Goal: Information Seeking & Learning: Check status

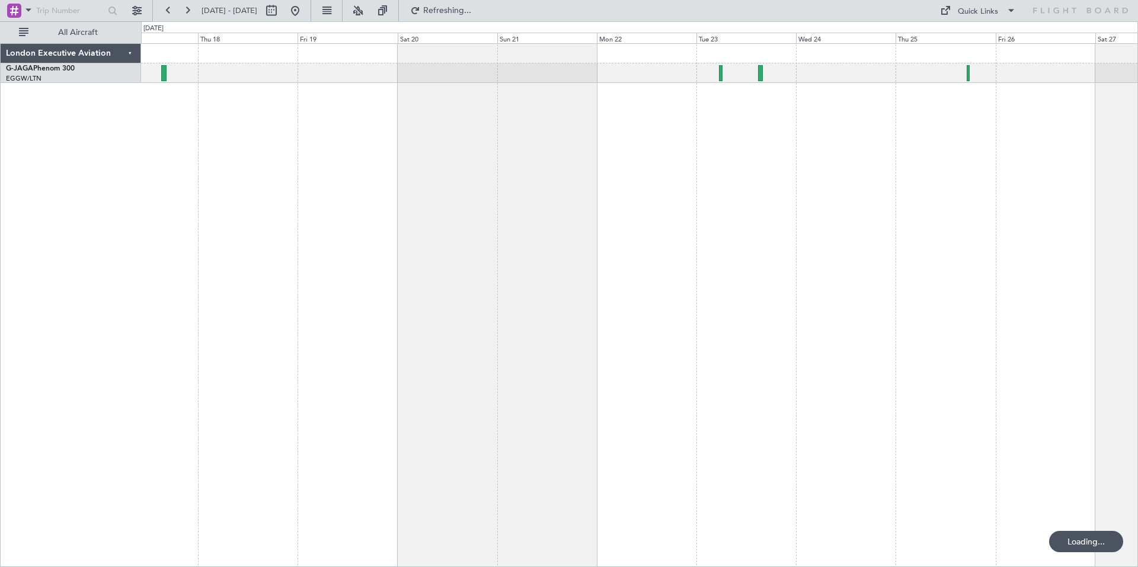
click at [298, 167] on div at bounding box center [639, 305] width 997 height 524
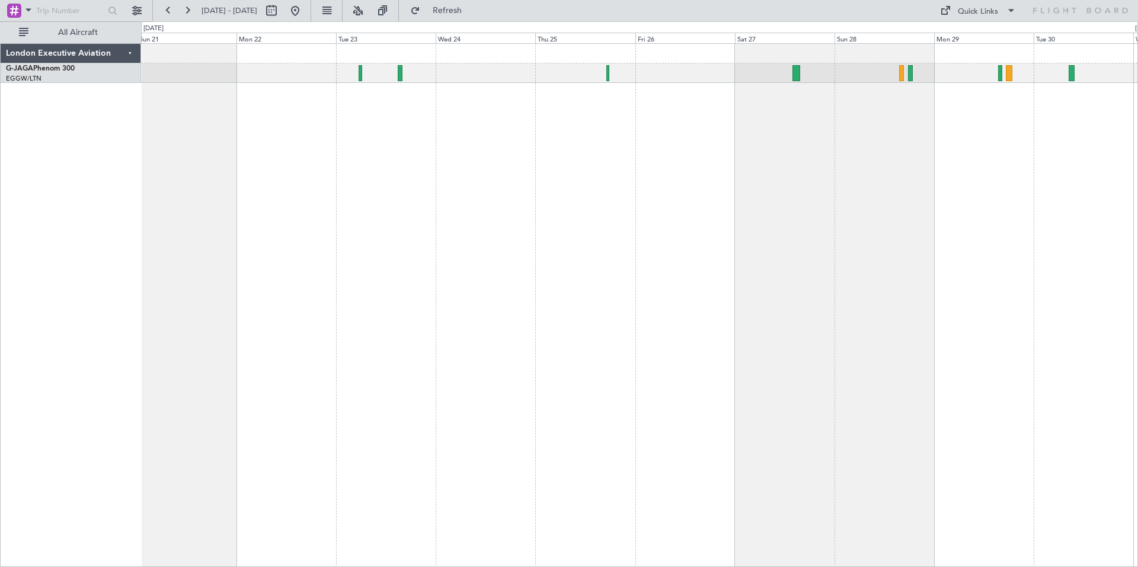
click at [660, 142] on div at bounding box center [639, 305] width 997 height 524
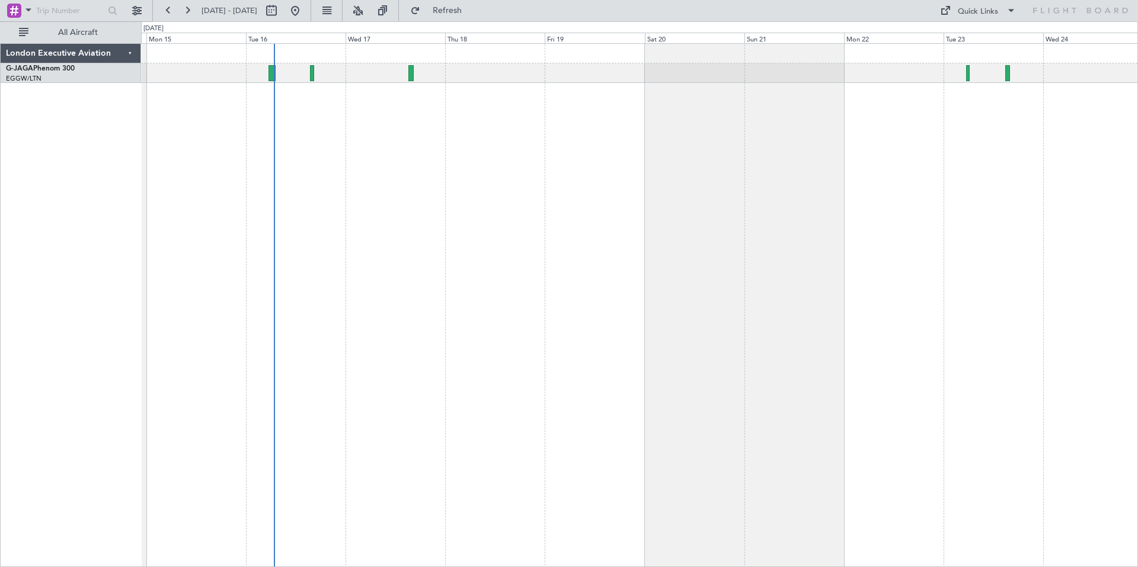
click at [940, 226] on div "Planned Maint [GEOGRAPHIC_DATA] ([GEOGRAPHIC_DATA])" at bounding box center [639, 305] width 997 height 524
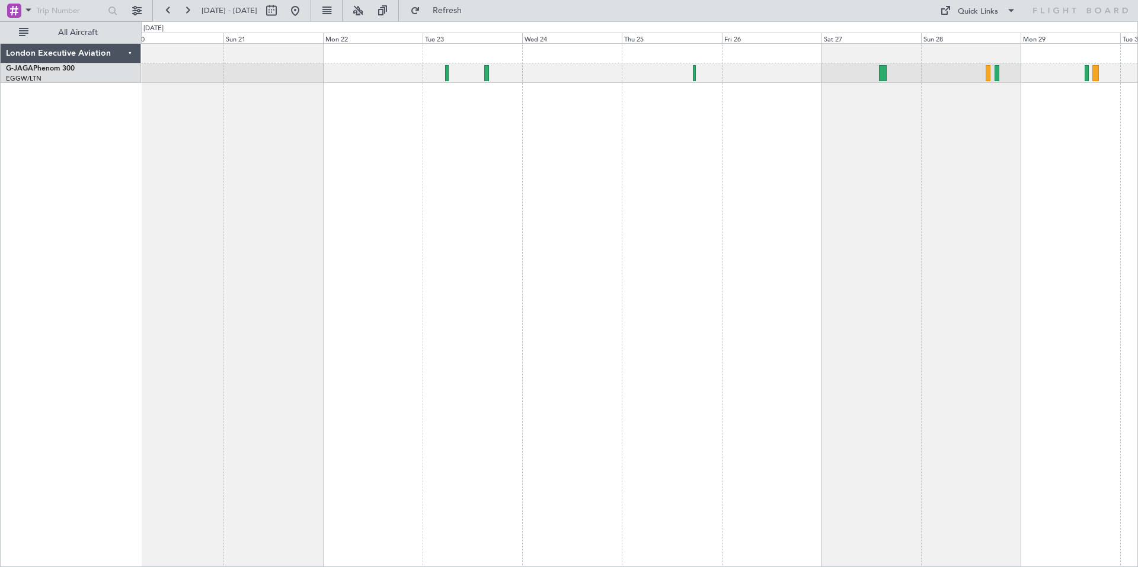
click at [452, 166] on div at bounding box center [639, 305] width 997 height 524
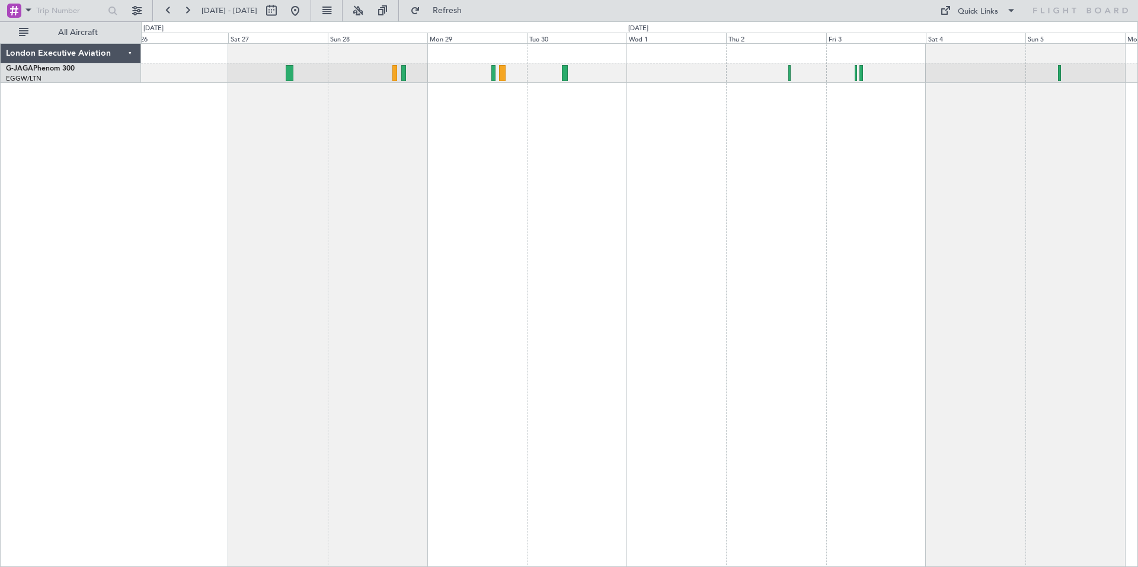
click at [434, 180] on div at bounding box center [639, 305] width 997 height 524
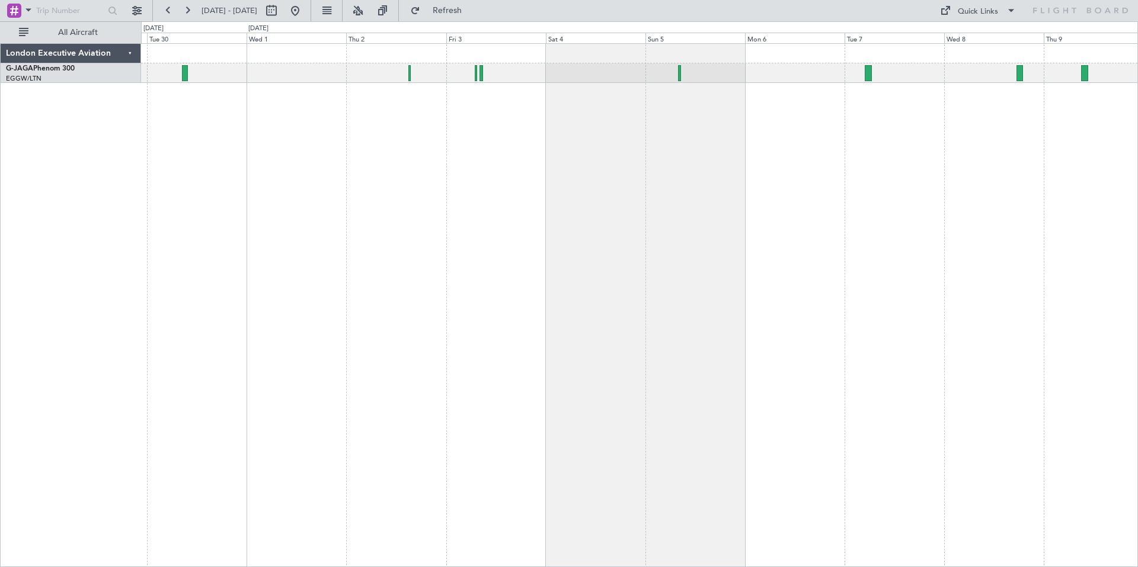
click at [490, 134] on div at bounding box center [639, 305] width 997 height 524
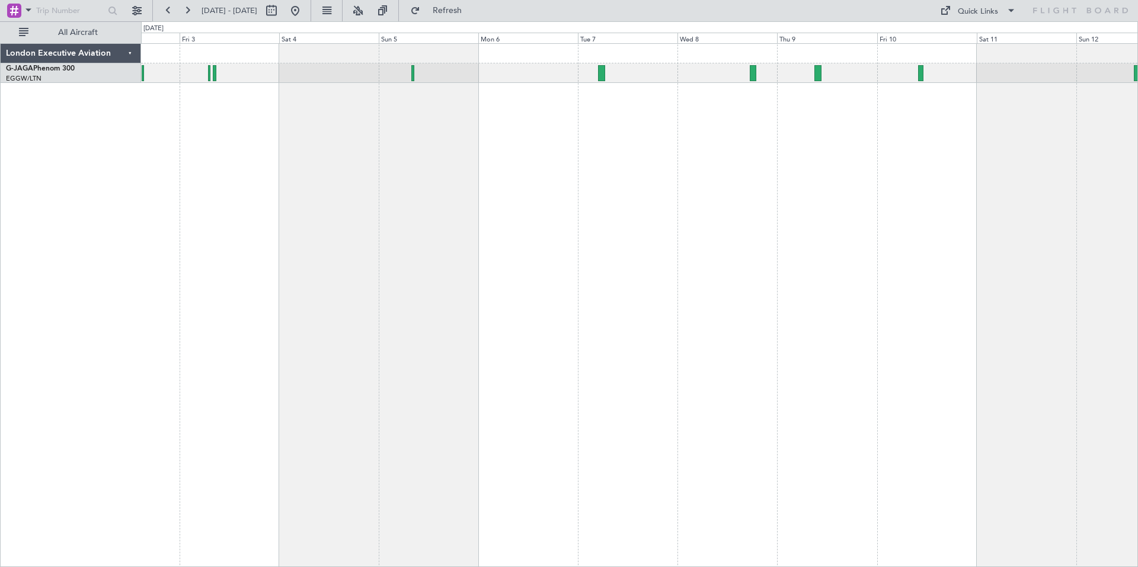
click at [656, 135] on div at bounding box center [639, 305] width 997 height 524
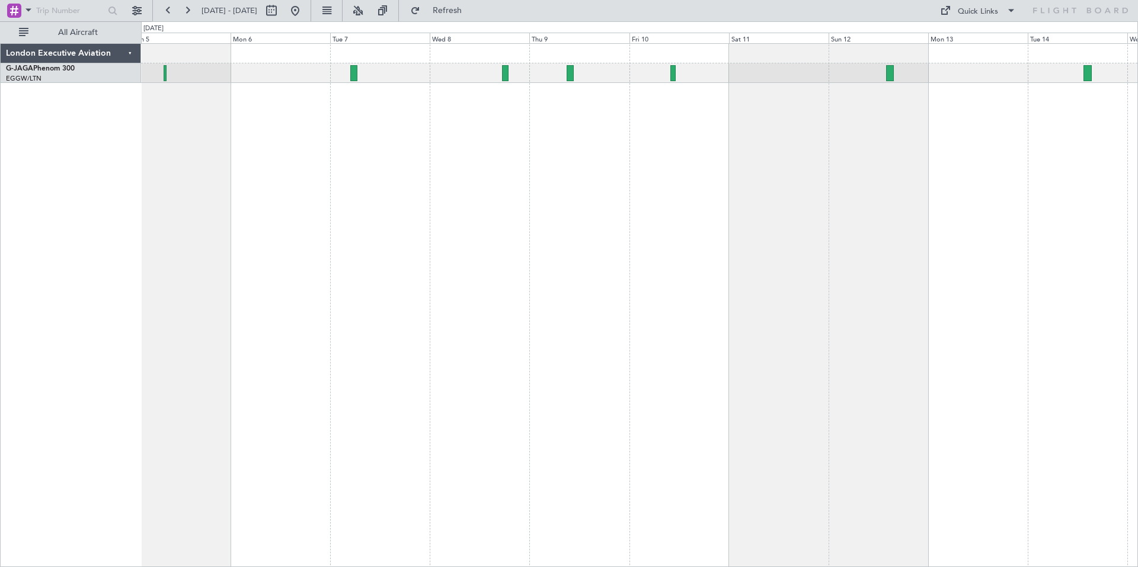
click at [734, 119] on div at bounding box center [639, 305] width 997 height 524
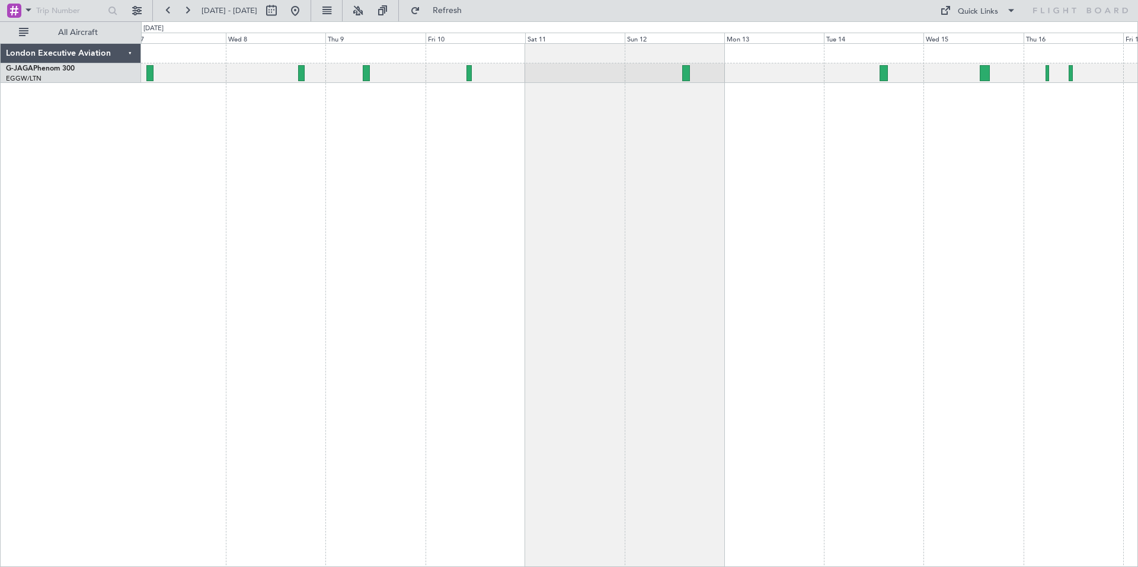
click at [680, 117] on div at bounding box center [639, 305] width 997 height 524
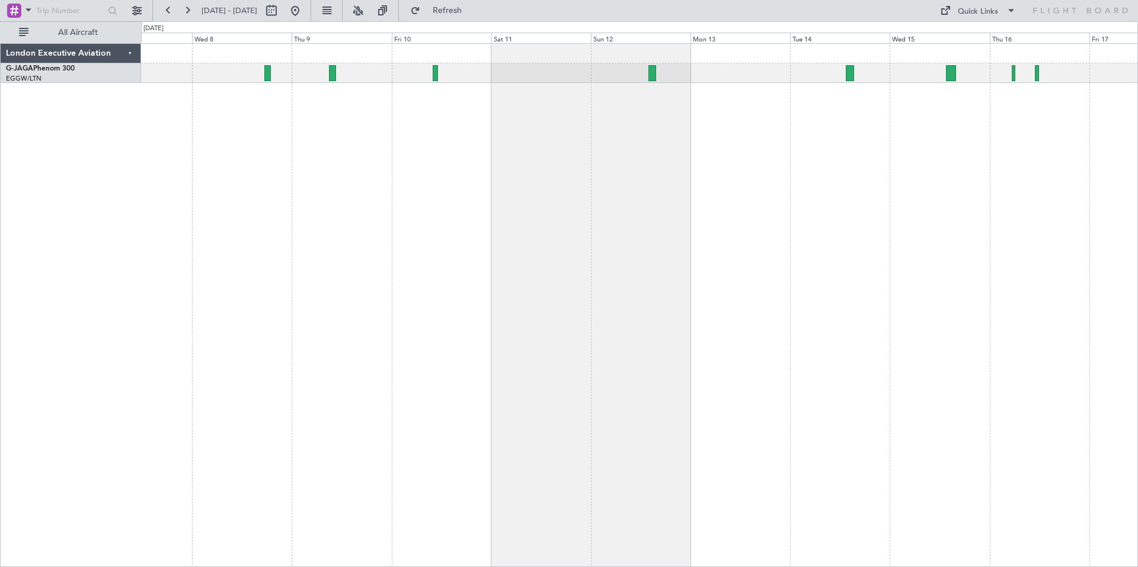
click at [620, 107] on div at bounding box center [639, 305] width 997 height 524
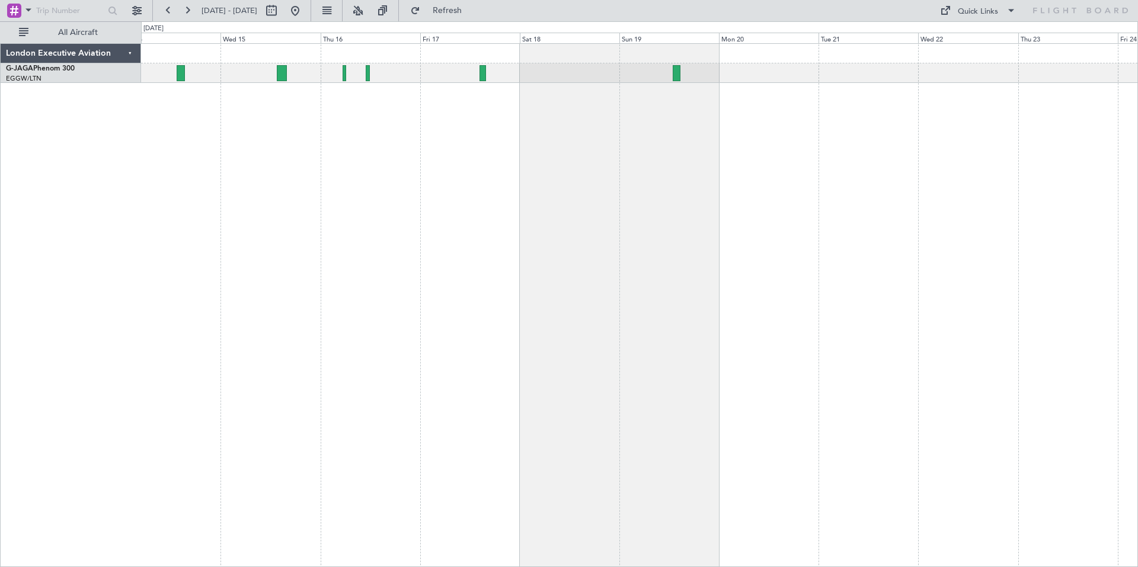
click at [495, 159] on div at bounding box center [639, 305] width 997 height 524
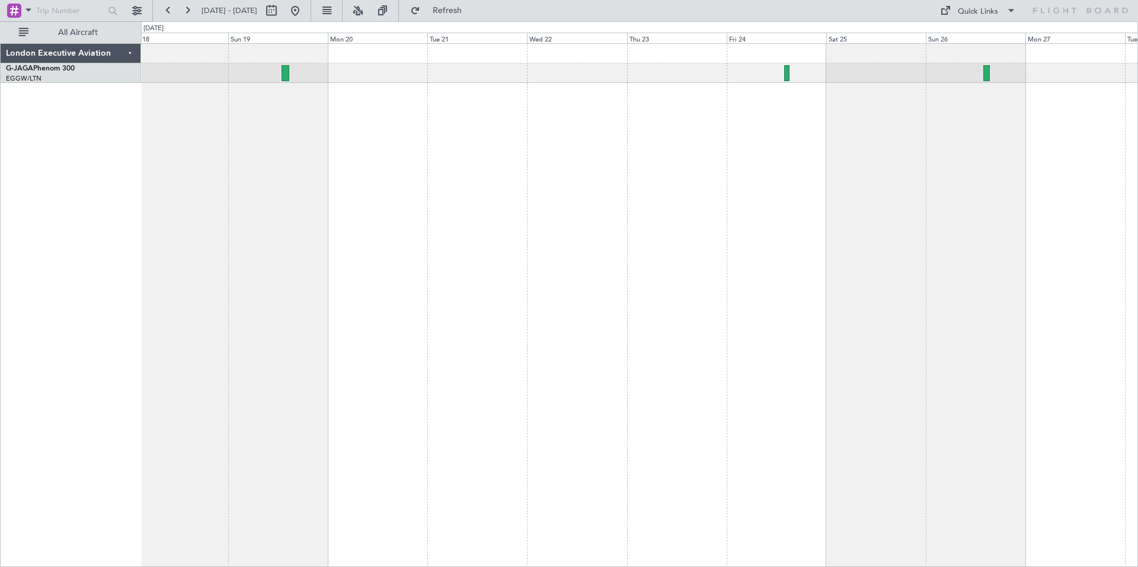
click at [559, 216] on div at bounding box center [639, 305] width 997 height 524
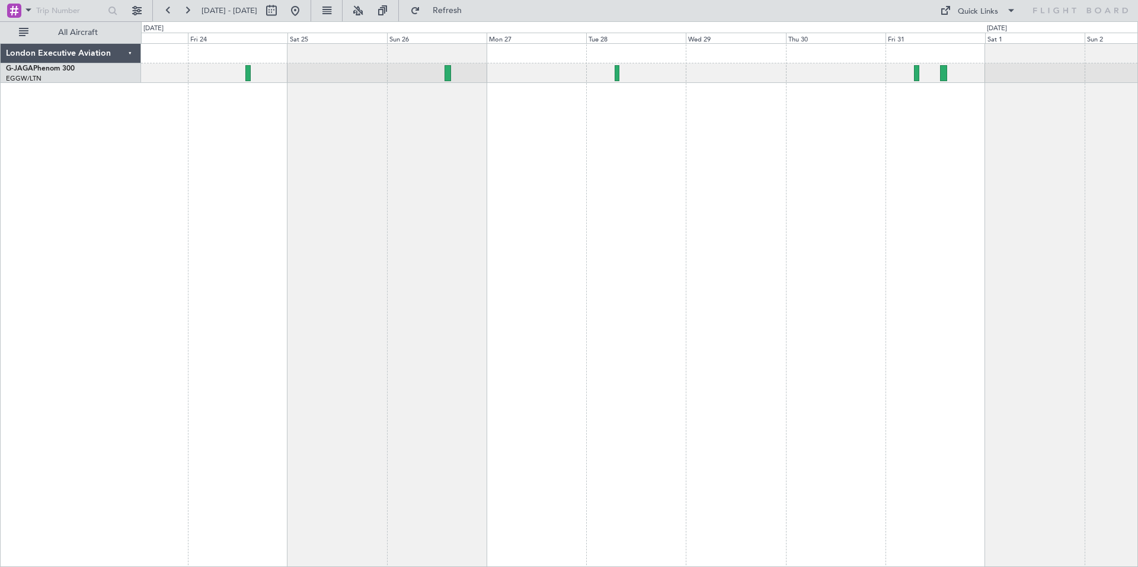
click at [465, 126] on div at bounding box center [639, 305] width 997 height 524
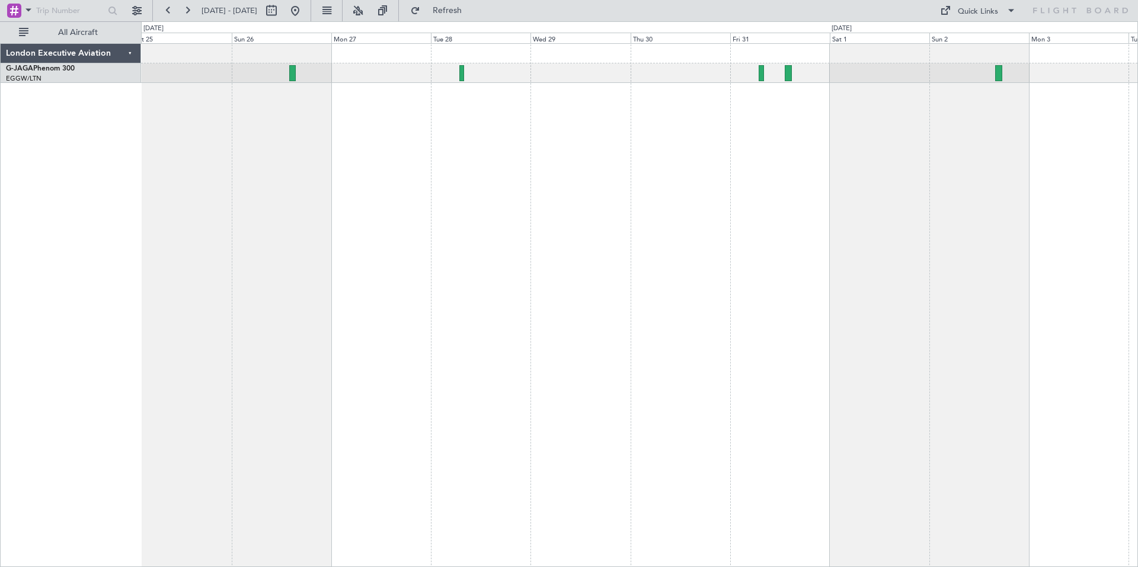
click at [791, 220] on div at bounding box center [639, 305] width 997 height 524
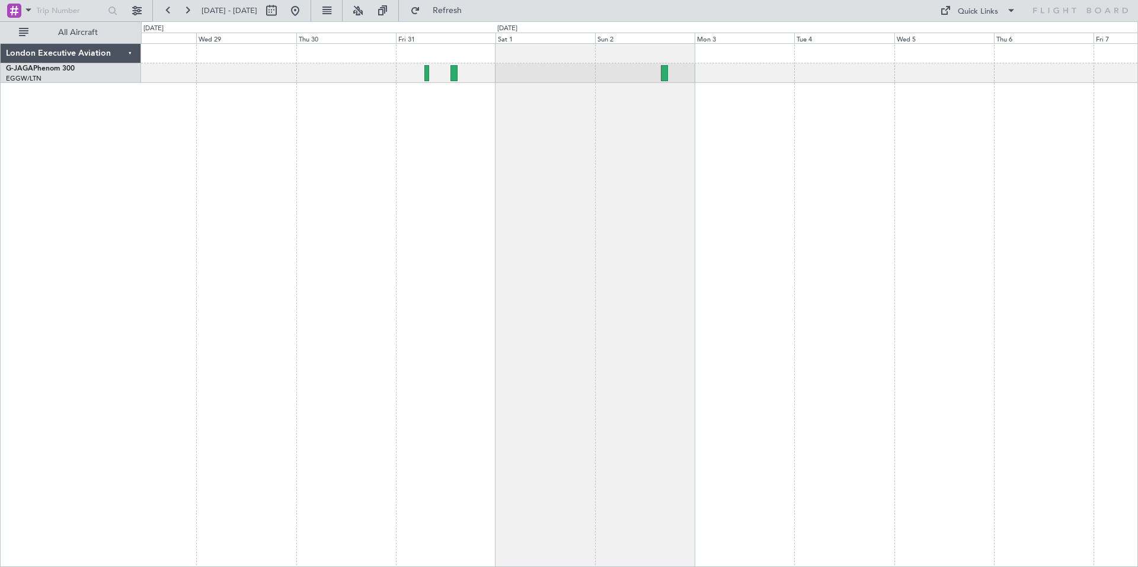
click at [650, 122] on div at bounding box center [639, 305] width 997 height 524
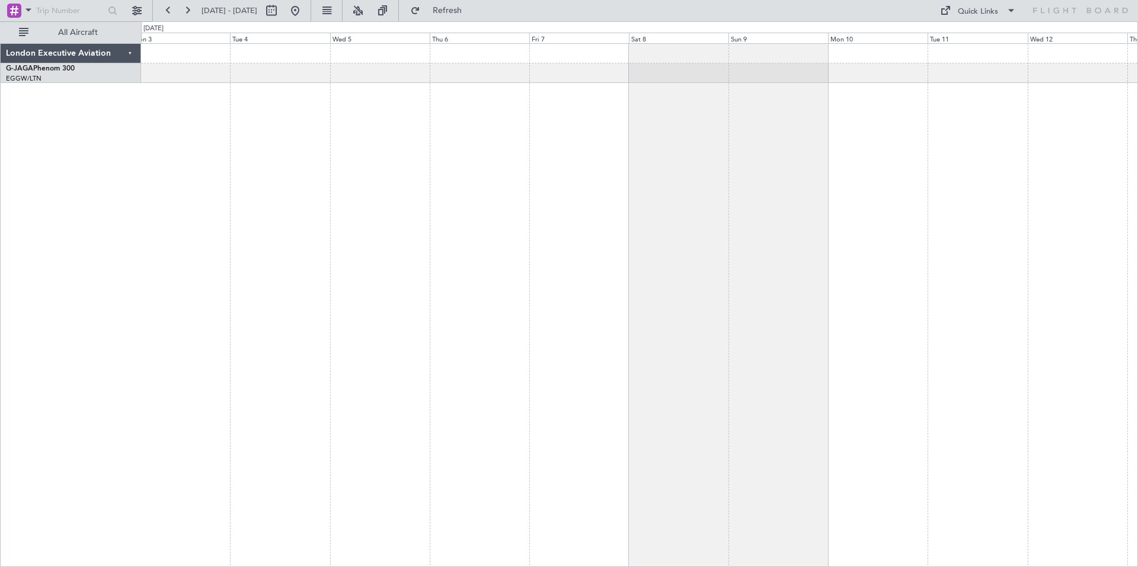
click at [443, 126] on div at bounding box center [639, 305] width 997 height 524
click at [344, 154] on div at bounding box center [639, 305] width 997 height 524
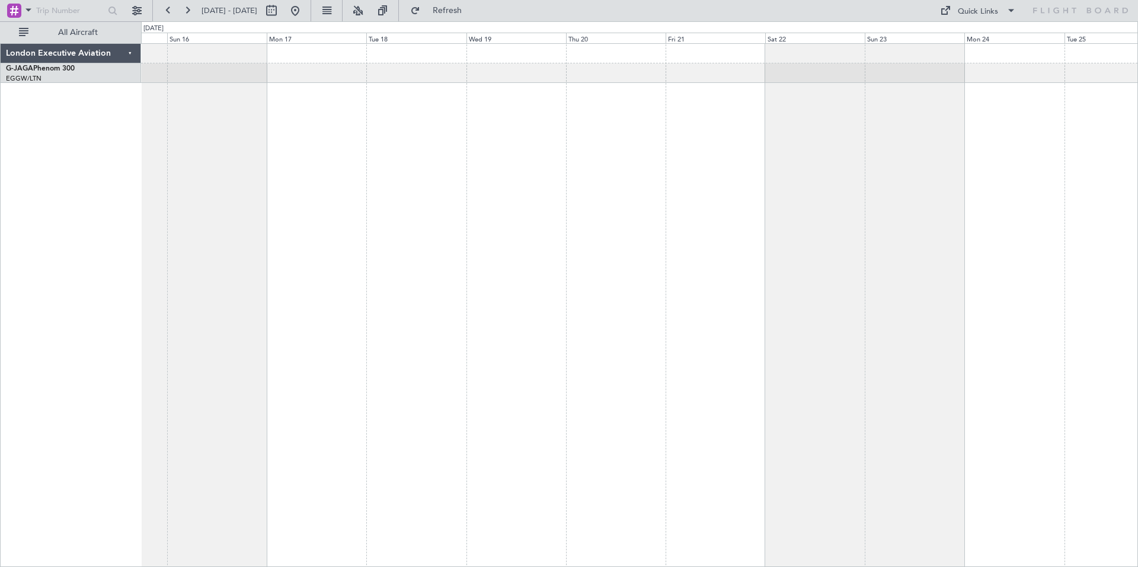
click at [248, 120] on div at bounding box center [639, 305] width 997 height 524
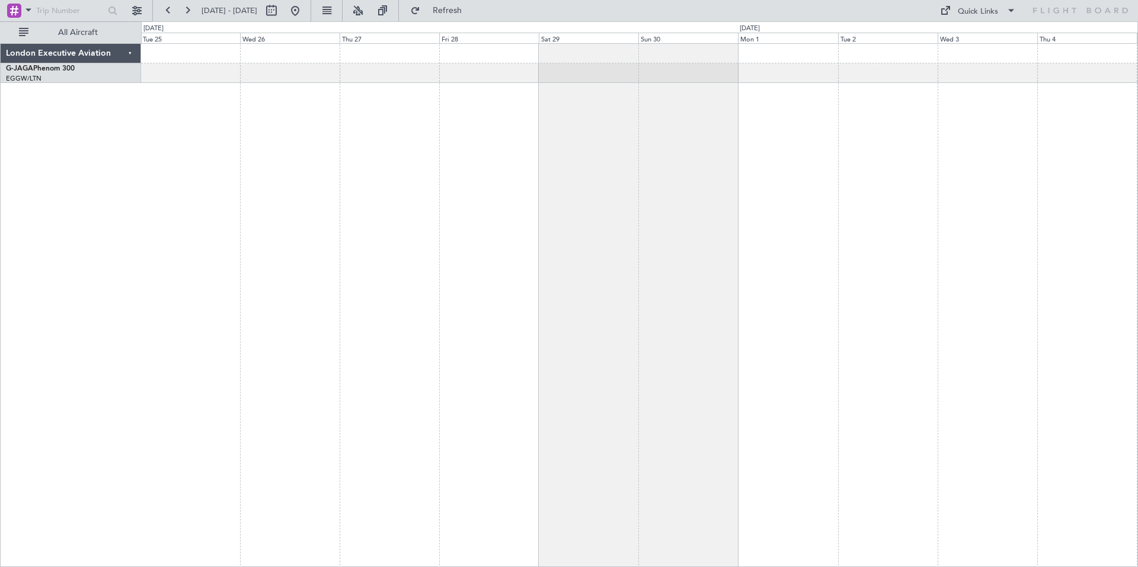
click at [209, 114] on div at bounding box center [639, 305] width 997 height 524
